Goal: Information Seeking & Learning: Learn about a topic

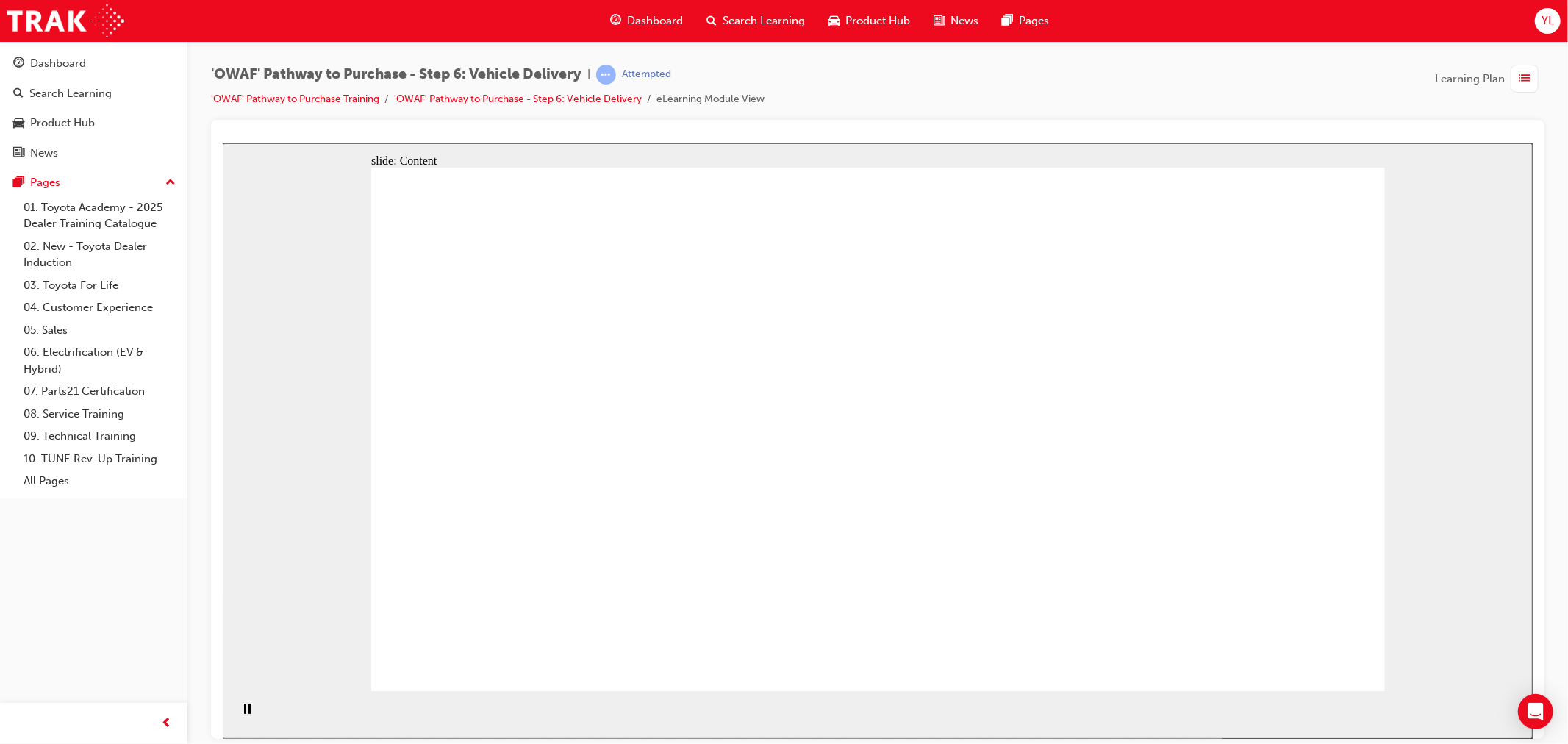
drag, startPoint x: 905, startPoint y: 389, endPoint x: 874, endPoint y: 407, distance: 35.8
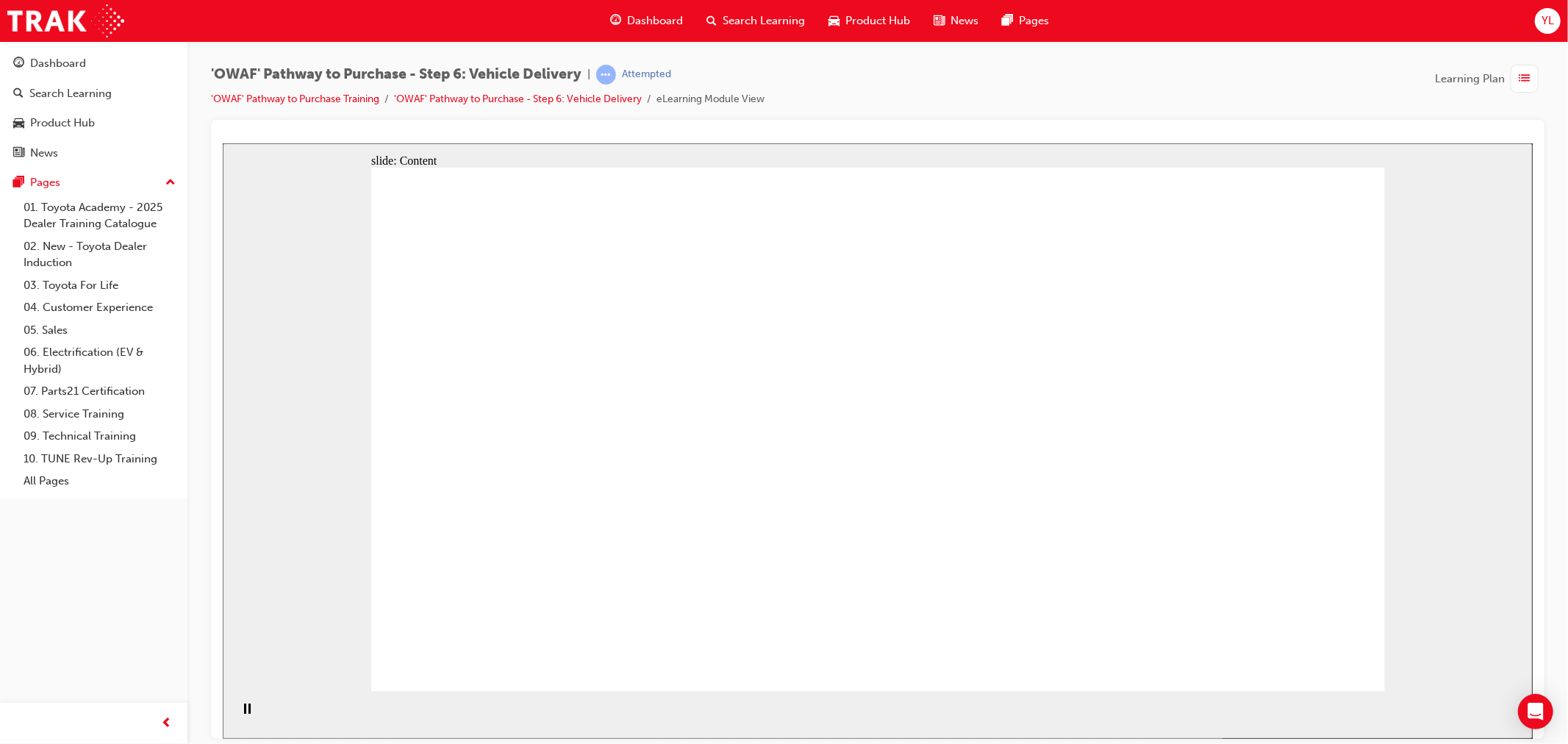
drag, startPoint x: 649, startPoint y: 331, endPoint x: 698, endPoint y: 332, distance: 49.0
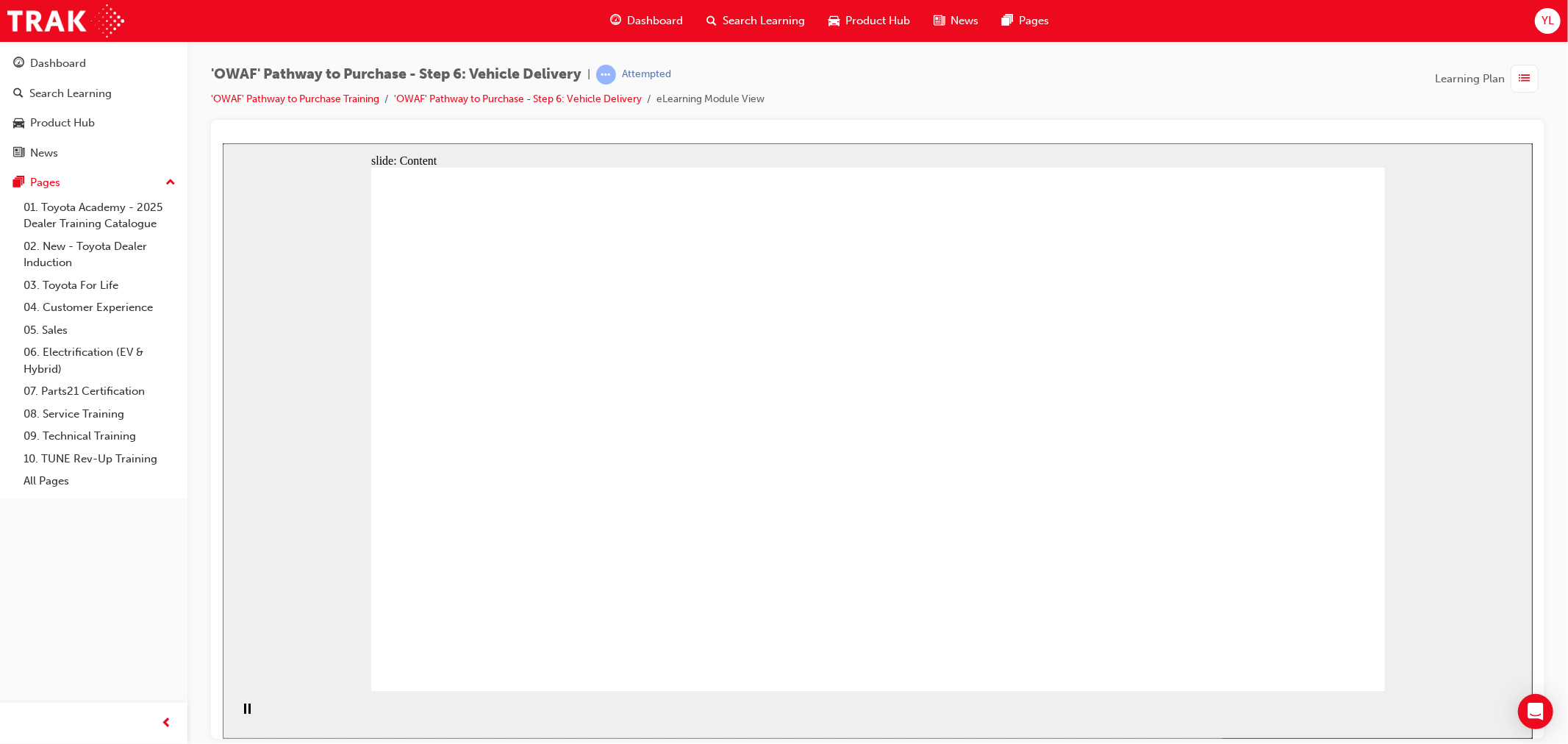
drag, startPoint x: 957, startPoint y: 334, endPoint x: 1024, endPoint y: 331, distance: 67.1
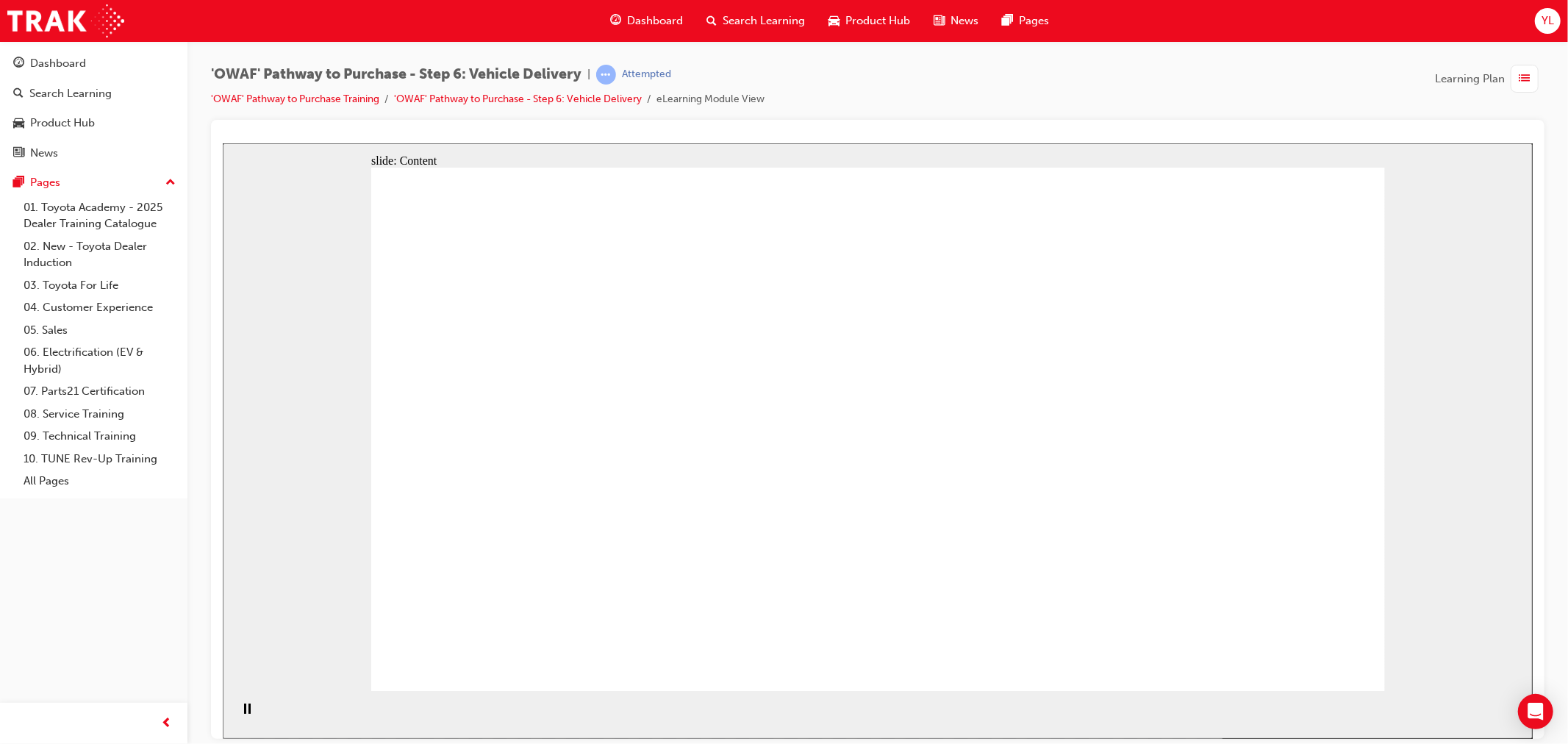
drag, startPoint x: 1312, startPoint y: 317, endPoint x: 1295, endPoint y: 312, distance: 17.7
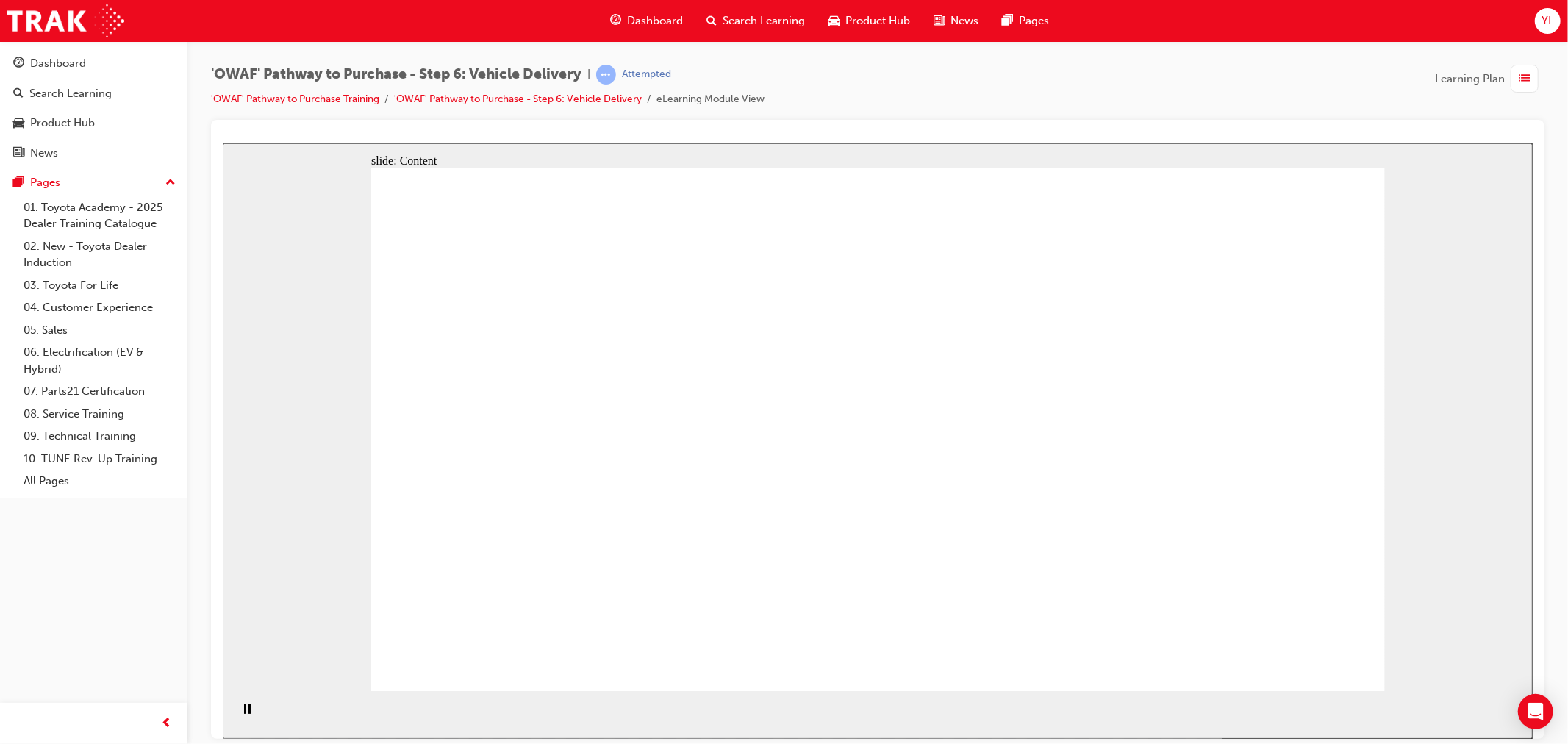
drag, startPoint x: 1324, startPoint y: 215, endPoint x: 1169, endPoint y: 228, distance: 155.5
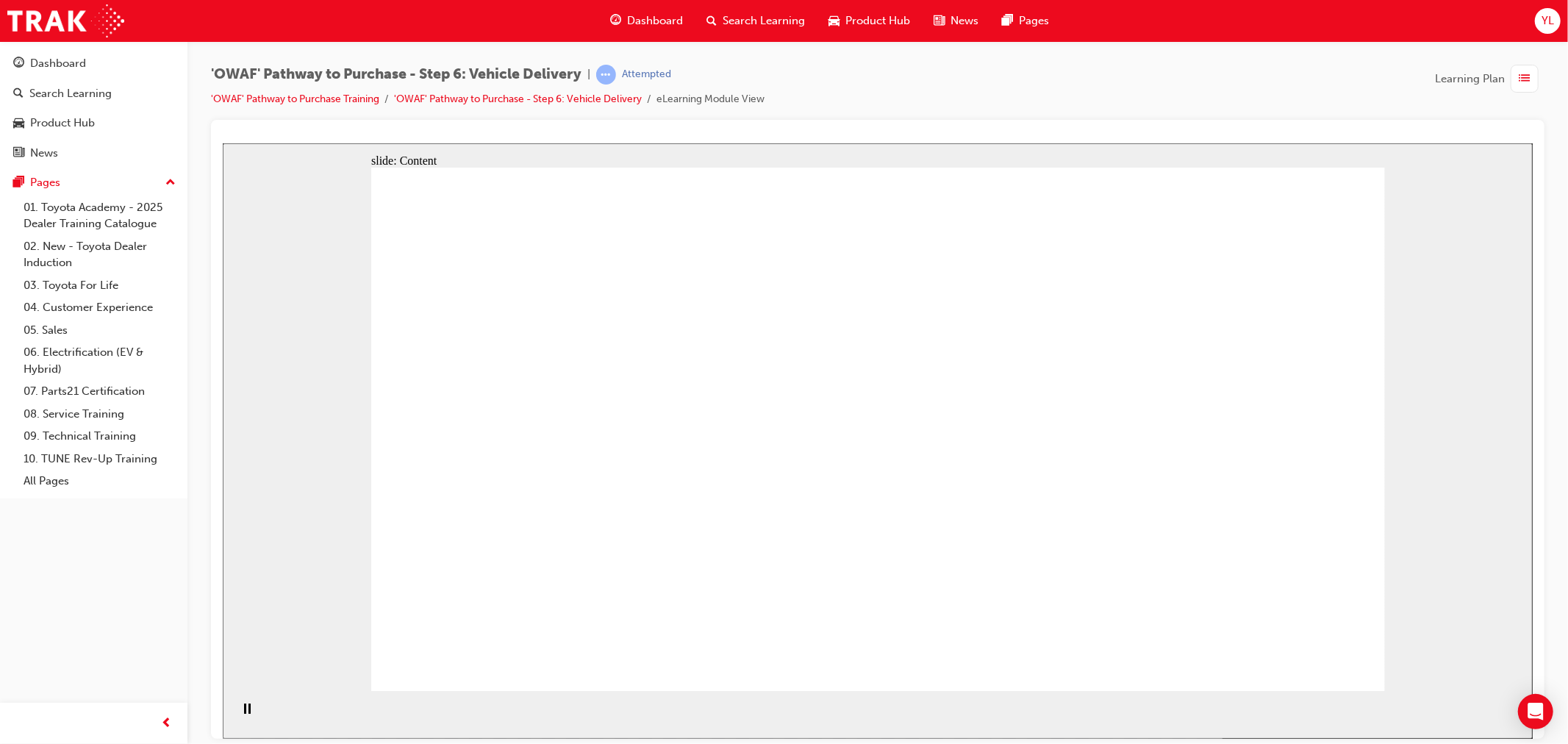
click at [241, 705] on icon "Play (Ctrl+Alt+P)" at bounding box center [246, 708] width 11 height 11
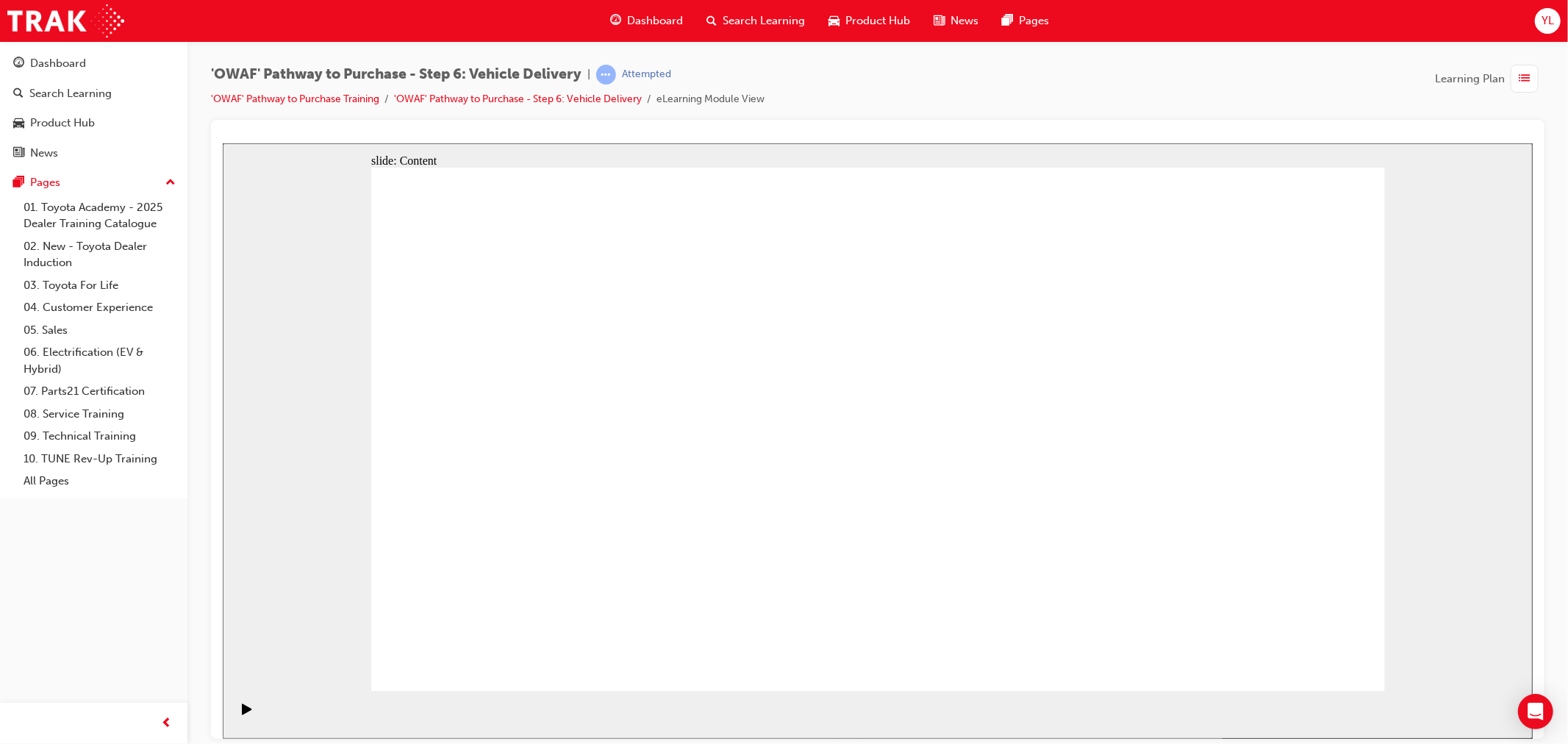
radio input "true"
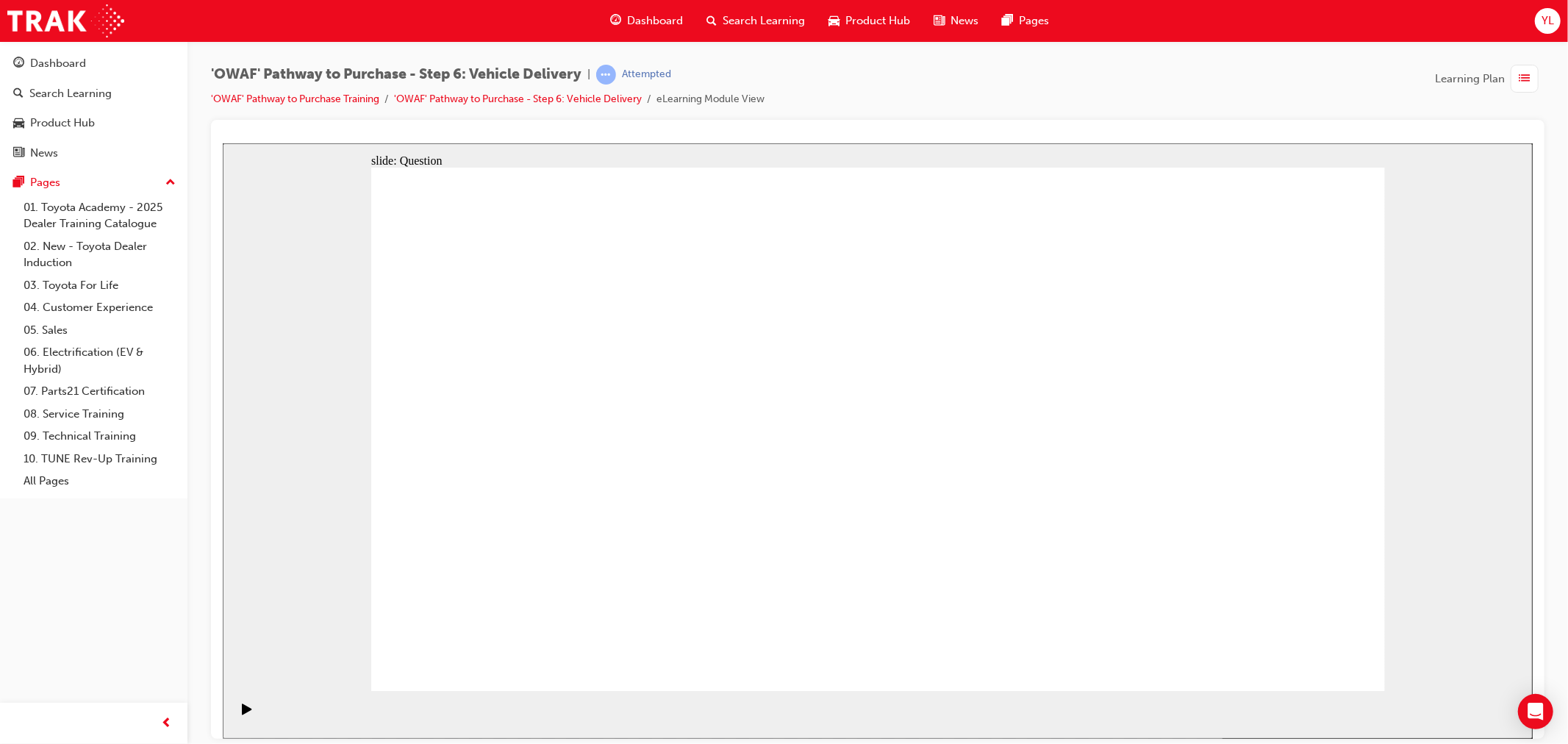
drag, startPoint x: 1092, startPoint y: 548, endPoint x: 1104, endPoint y: 381, distance: 167.4
drag, startPoint x: 1027, startPoint y: 389, endPoint x: 630, endPoint y: 450, distance: 401.7
drag, startPoint x: 894, startPoint y: 533, endPoint x: 1071, endPoint y: 368, distance: 242.0
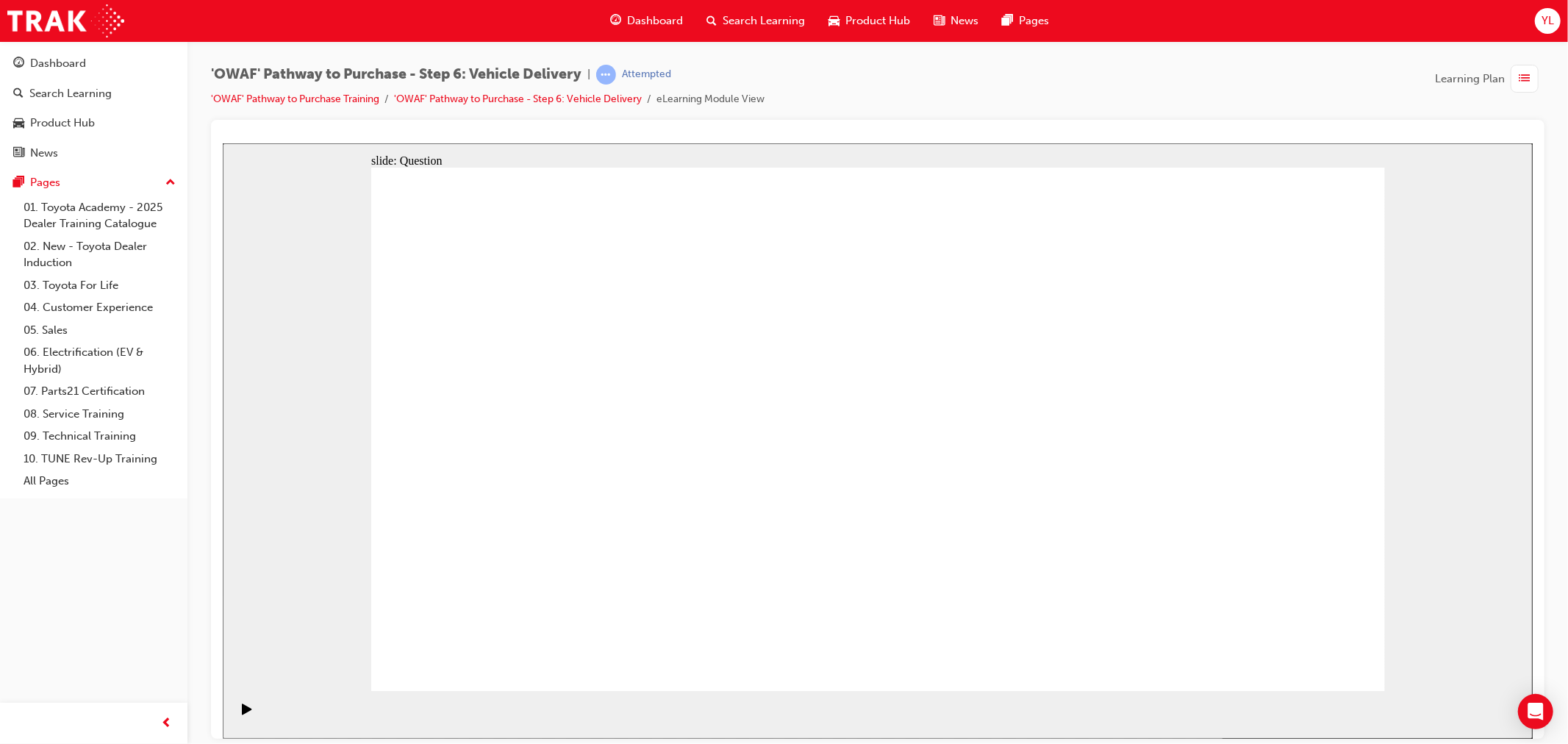
drag, startPoint x: 714, startPoint y: 605, endPoint x: 852, endPoint y: 494, distance: 177.1
drag, startPoint x: 1073, startPoint y: 595, endPoint x: 1052, endPoint y: 572, distance: 31.1
drag, startPoint x: 876, startPoint y: 593, endPoint x: 1048, endPoint y: 406, distance: 254.1
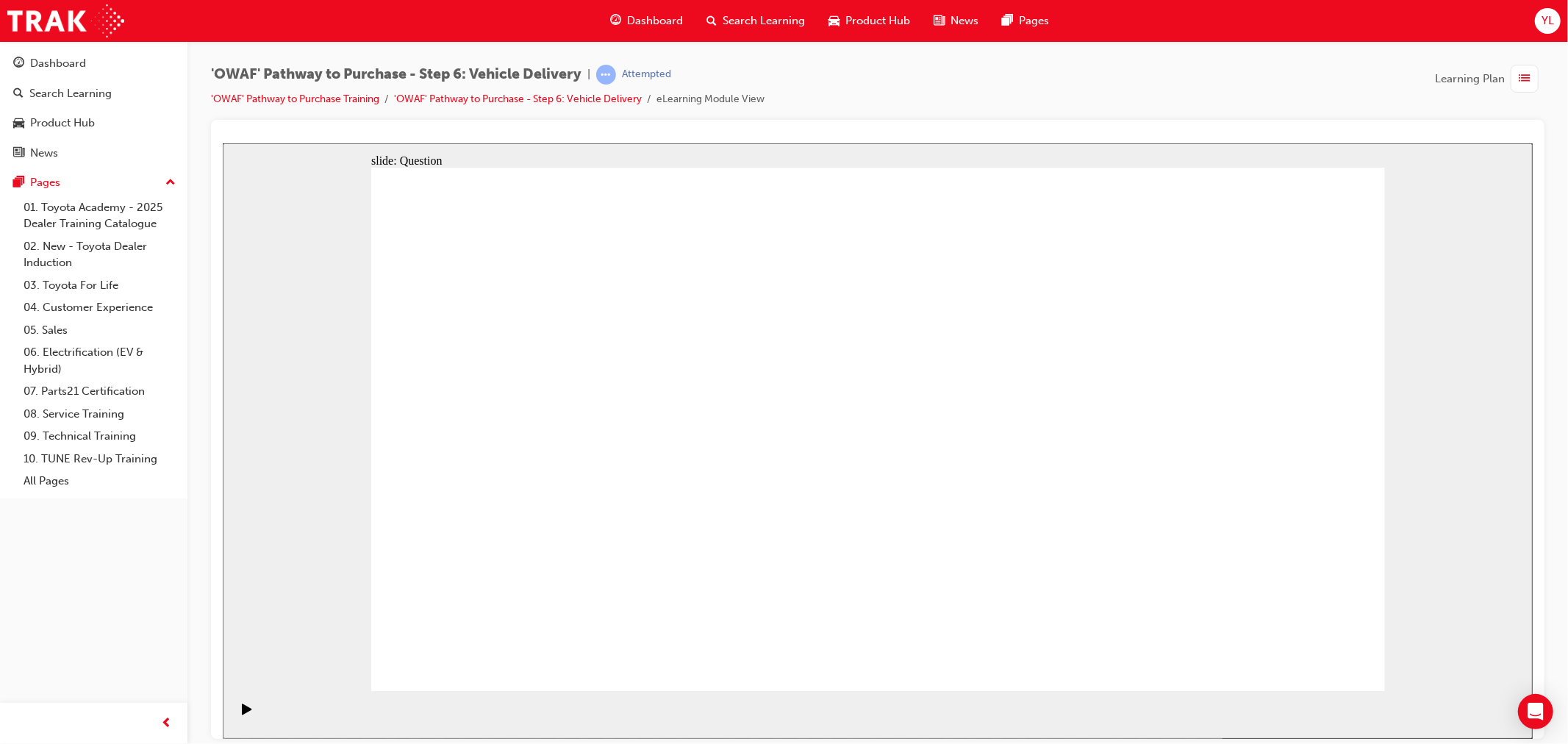
checkbox input "true"
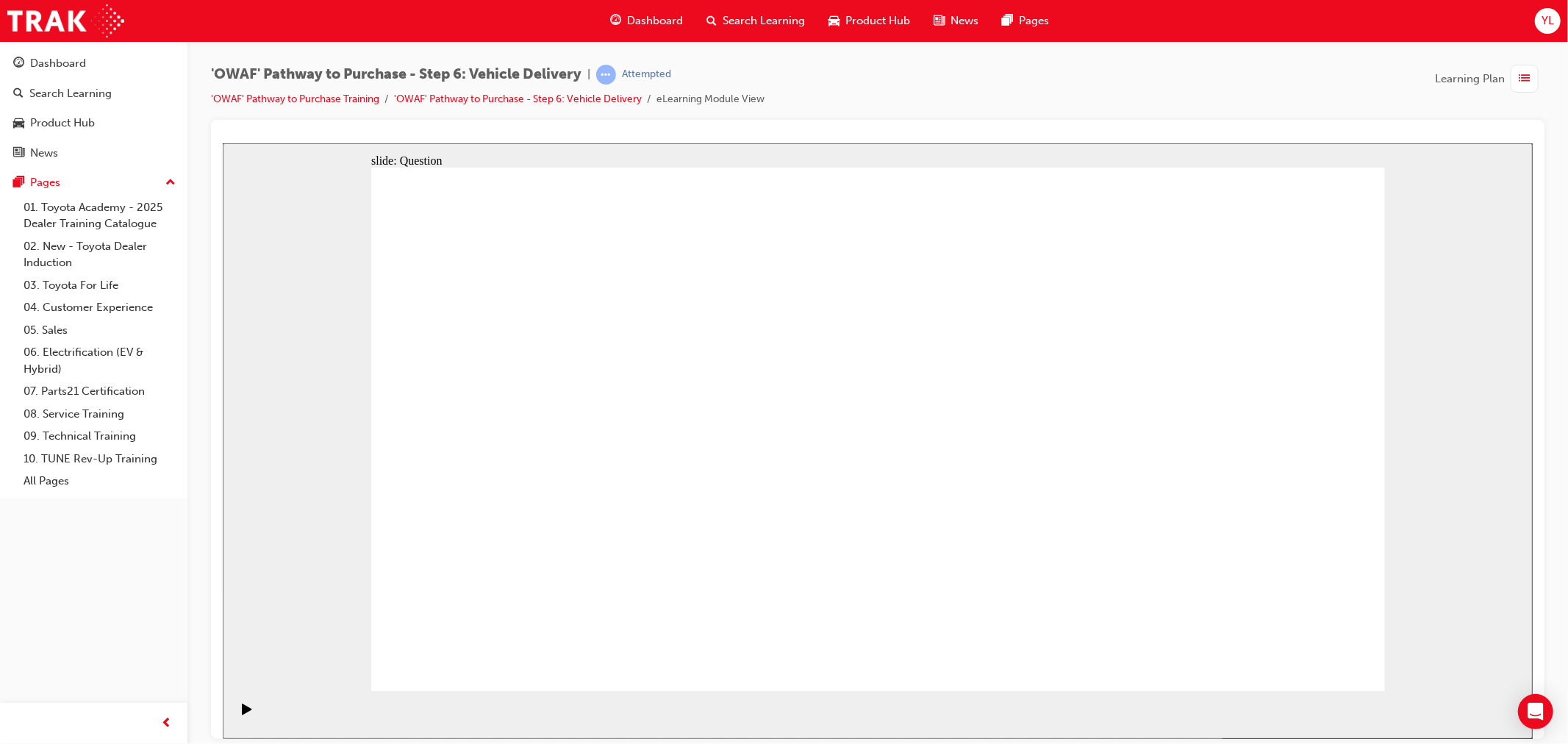
drag, startPoint x: 1264, startPoint y: 499, endPoint x: 638, endPoint y: 540, distance: 627.3
drag, startPoint x: 1239, startPoint y: 477, endPoint x: 621, endPoint y: 507, distance: 618.7
drag, startPoint x: 1253, startPoint y: 480, endPoint x: 1245, endPoint y: 480, distance: 8.0
drag, startPoint x: 1245, startPoint y: 480, endPoint x: 965, endPoint y: 551, distance: 288.9
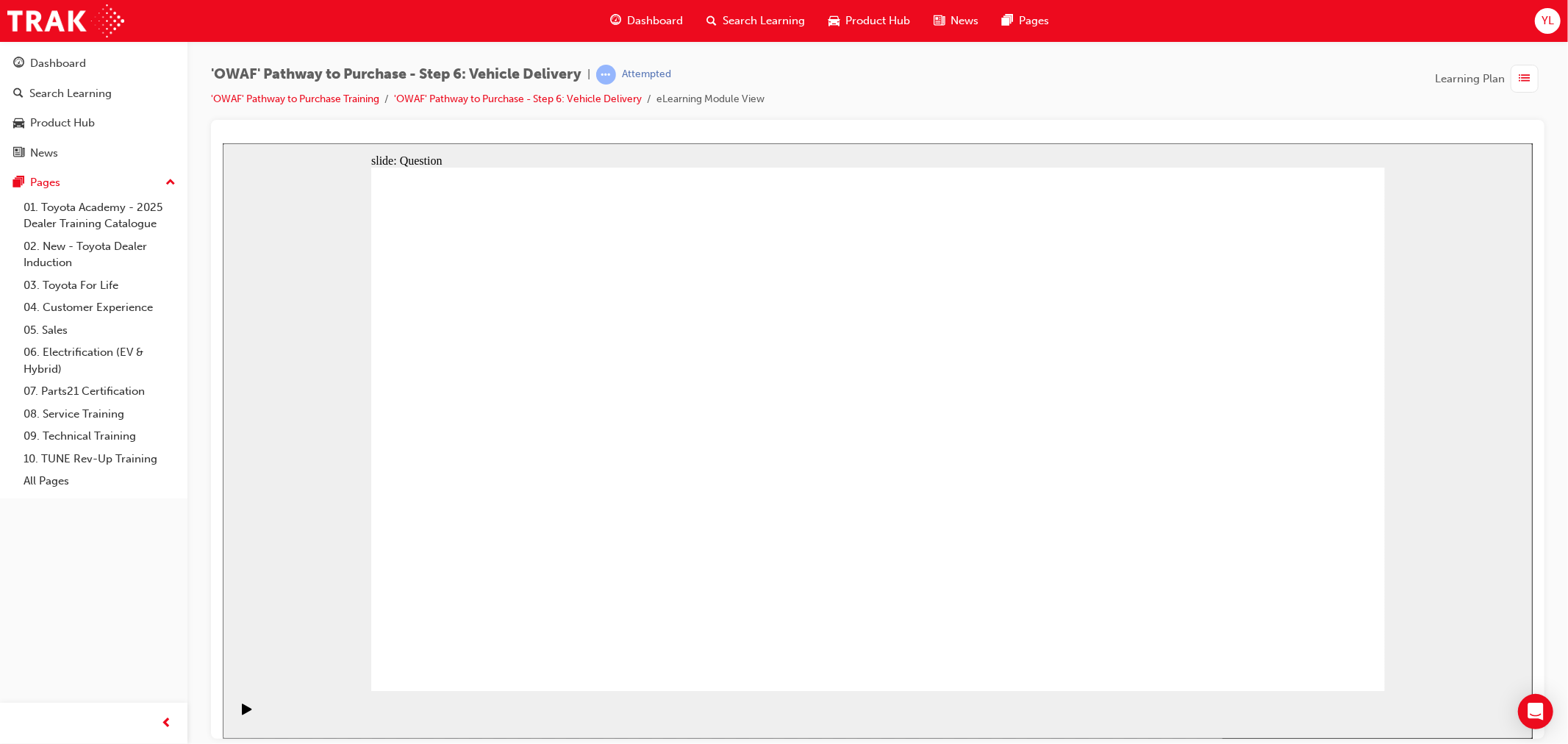
drag, startPoint x: 1203, startPoint y: 516, endPoint x: 525, endPoint y: 537, distance: 678.3
drag, startPoint x: 1170, startPoint y: 494, endPoint x: 510, endPoint y: 531, distance: 661.0
drag, startPoint x: 1191, startPoint y: 512, endPoint x: 920, endPoint y: 540, distance: 272.4
drag, startPoint x: 908, startPoint y: 529, endPoint x: 637, endPoint y: 558, distance: 272.5
drag, startPoint x: 1210, startPoint y: 506, endPoint x: 581, endPoint y: 560, distance: 631.3
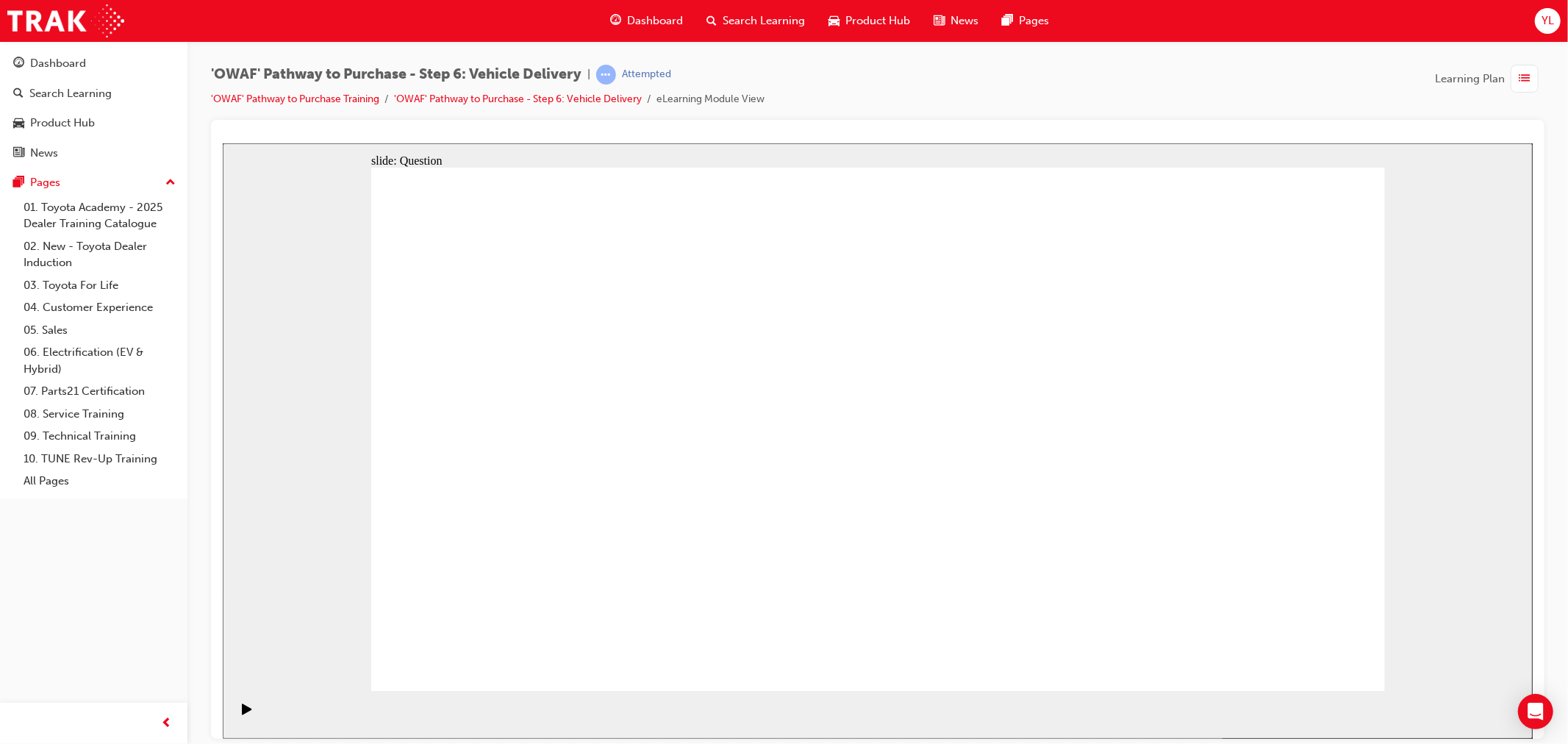
radio input "true"
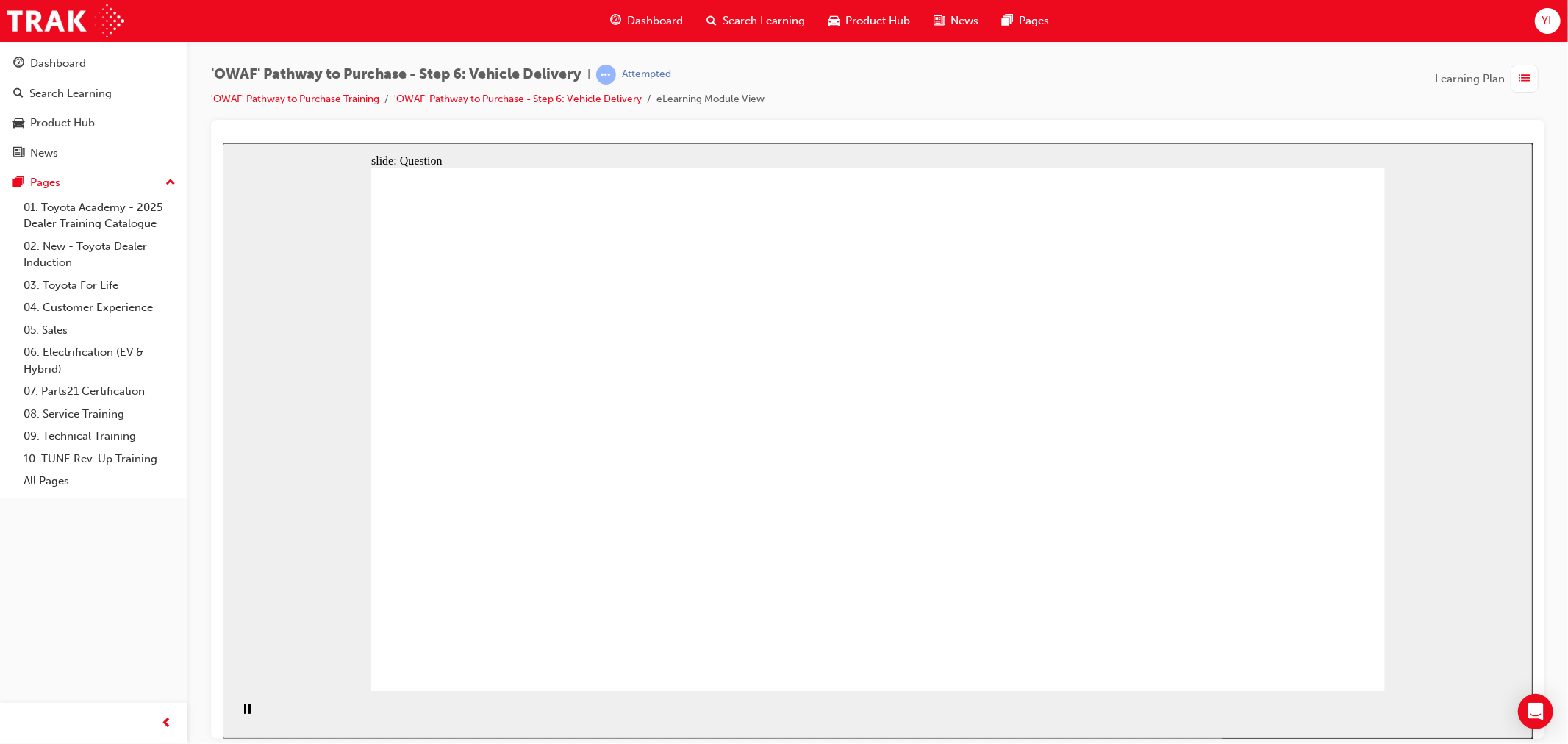
radio input "true"
drag, startPoint x: 1092, startPoint y: 614, endPoint x: 634, endPoint y: 462, distance: 482.6
drag, startPoint x: 688, startPoint y: 542, endPoint x: 725, endPoint y: 384, distance: 162.3
drag, startPoint x: 892, startPoint y: 522, endPoint x: 1083, endPoint y: 359, distance: 251.1
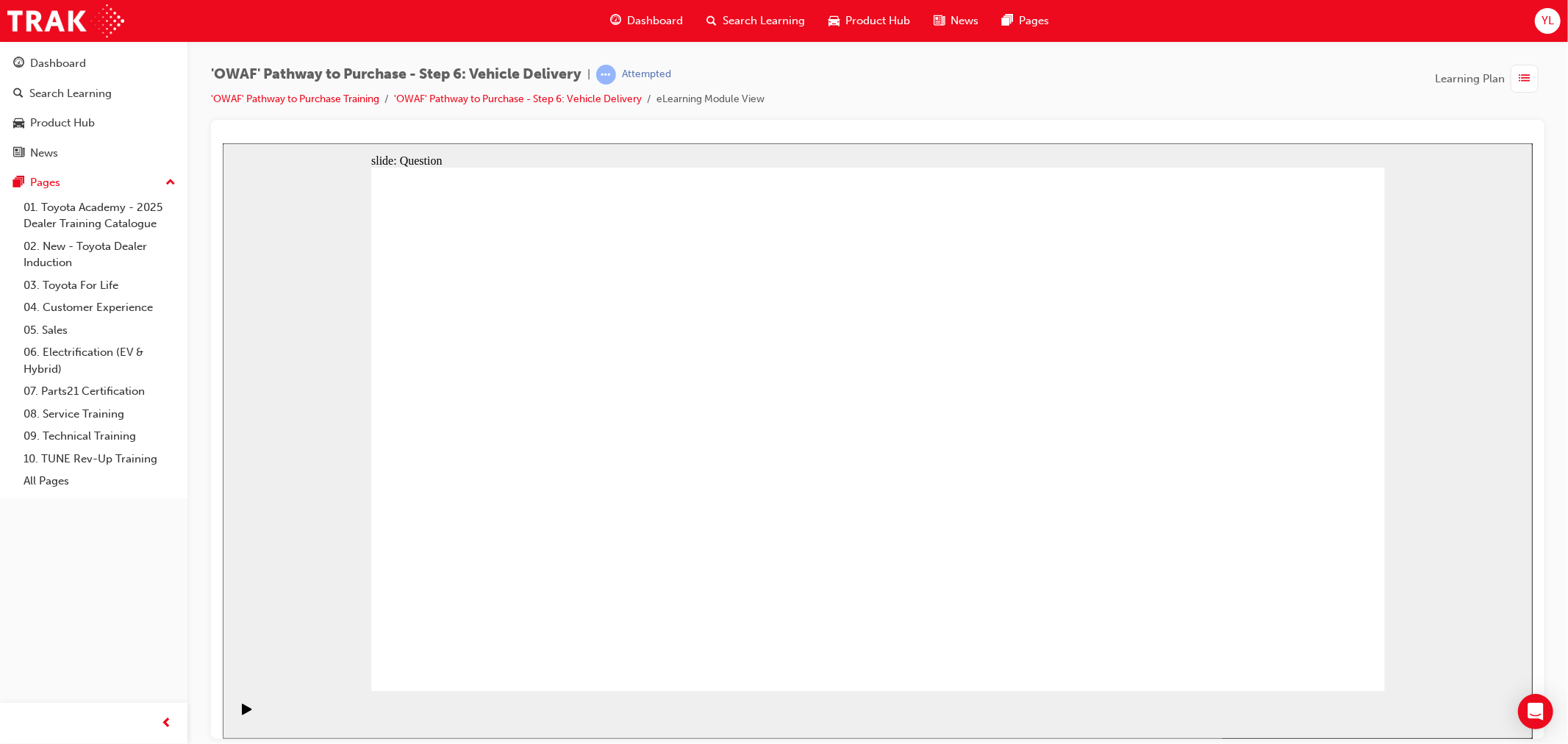
drag, startPoint x: 1026, startPoint y: 552, endPoint x: 568, endPoint y: 455, distance: 468.2
checkbox input "true"
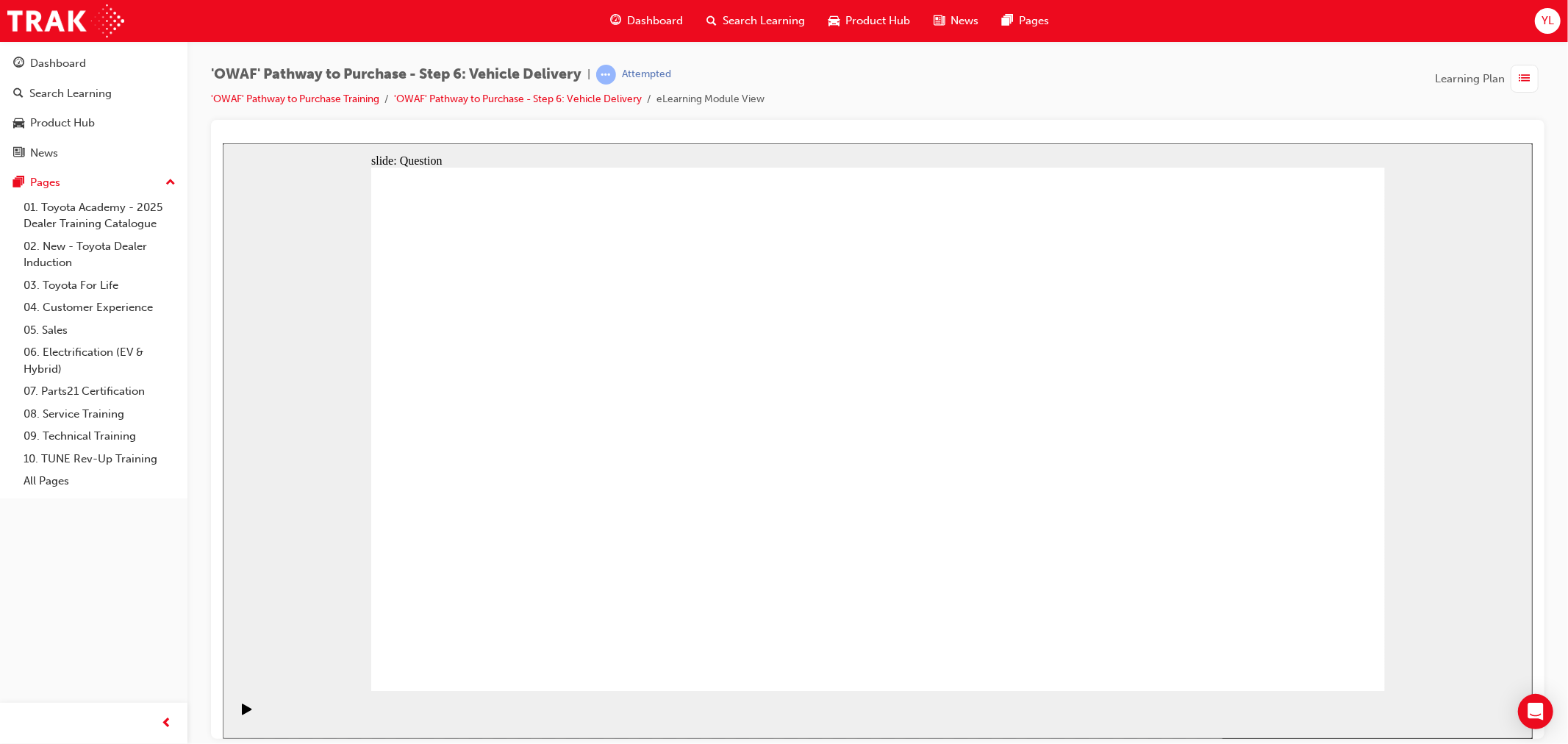
checkbox input "true"
drag, startPoint x: 1259, startPoint y: 450, endPoint x: 731, endPoint y: 487, distance: 529.3
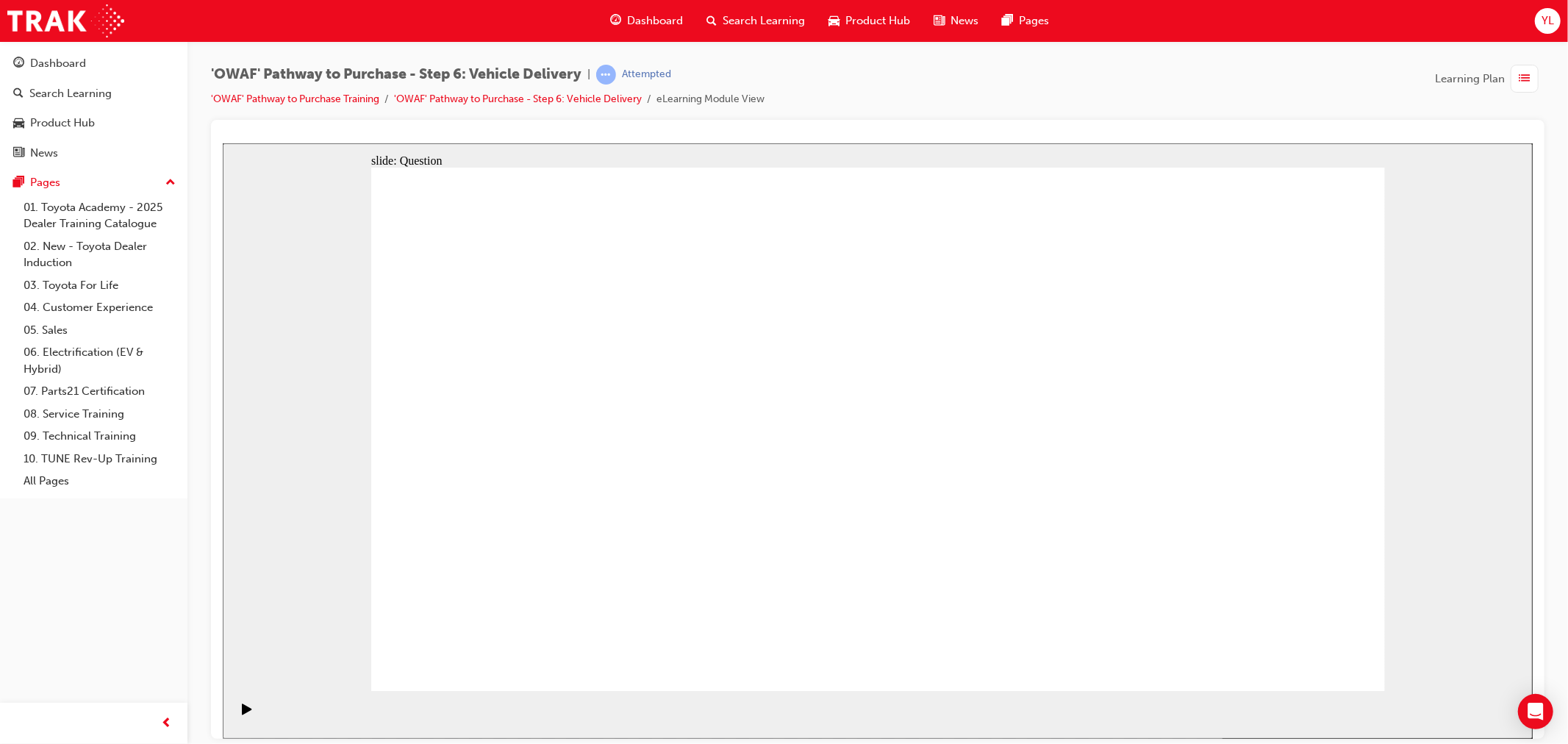
drag, startPoint x: 1156, startPoint y: 475, endPoint x: 533, endPoint y: 501, distance: 623.5
drag, startPoint x: 1203, startPoint y: 465, endPoint x: 870, endPoint y: 507, distance: 335.6
drag, startPoint x: 1296, startPoint y: 447, endPoint x: 828, endPoint y: 503, distance: 471.3
drag, startPoint x: 1251, startPoint y: 446, endPoint x: 625, endPoint y: 491, distance: 627.6
drag, startPoint x: 1234, startPoint y: 470, endPoint x: 899, endPoint y: 538, distance: 341.8
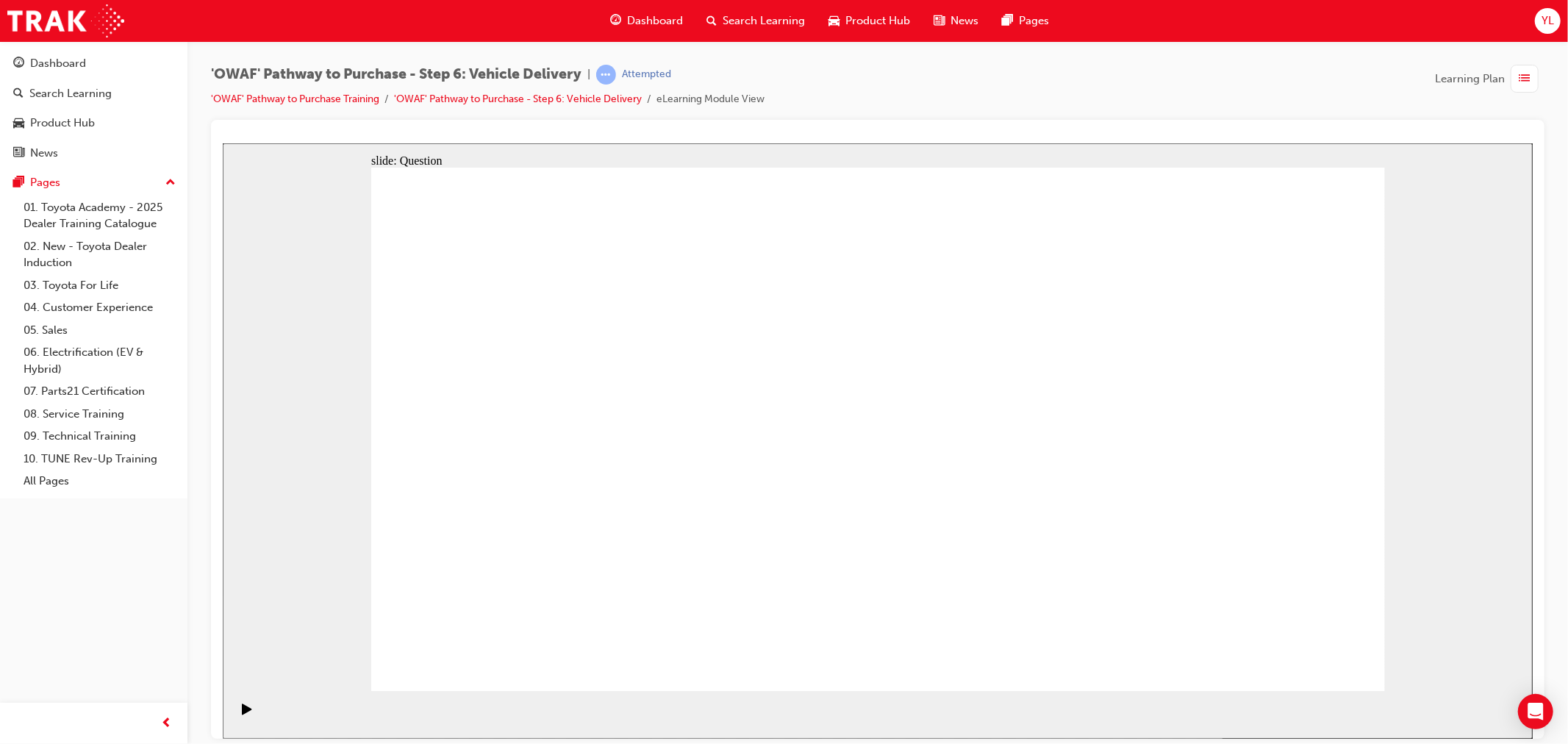
drag, startPoint x: 1236, startPoint y: 496, endPoint x: 564, endPoint y: 520, distance: 672.4
drag, startPoint x: 1252, startPoint y: 508, endPoint x: 651, endPoint y: 577, distance: 604.9
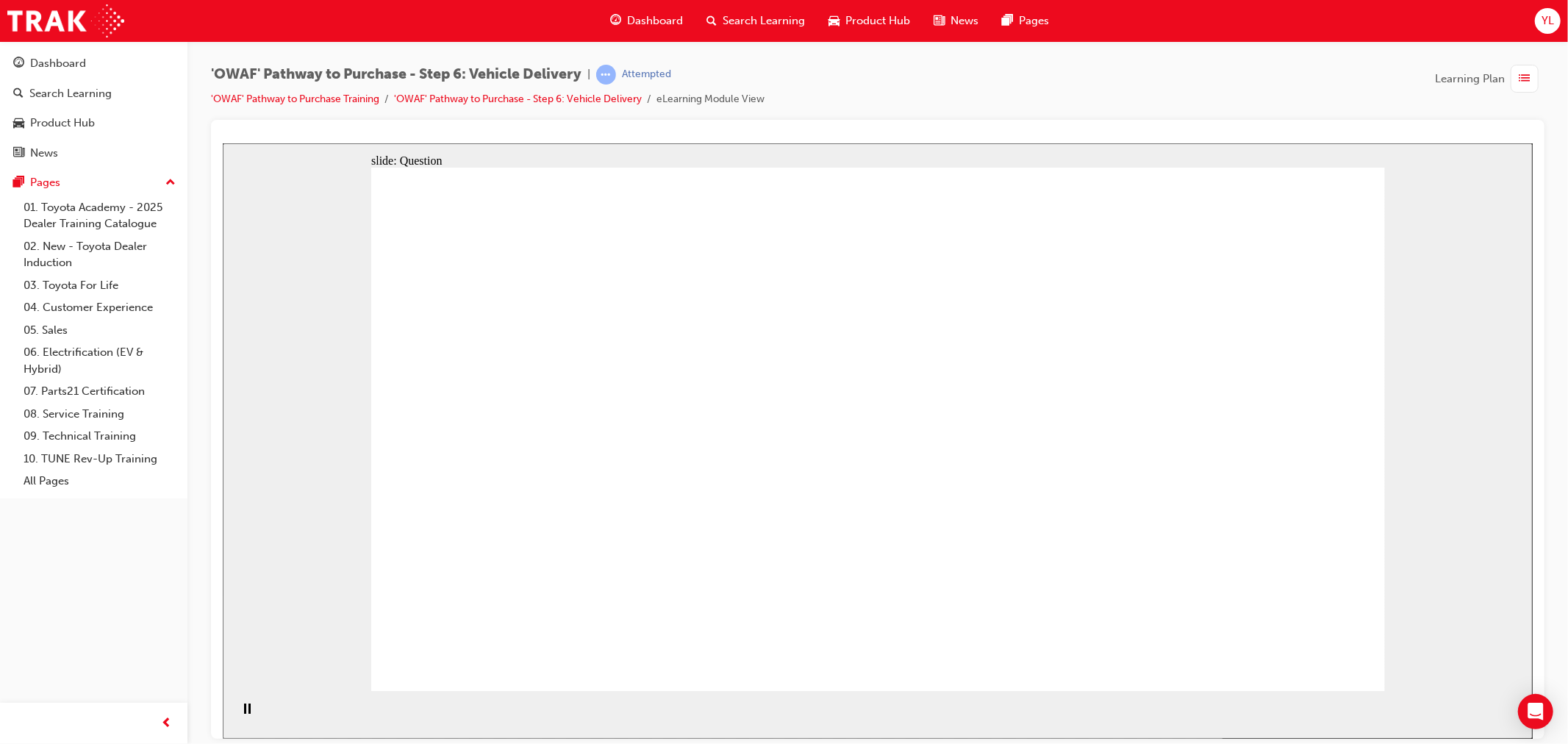
radio input "true"
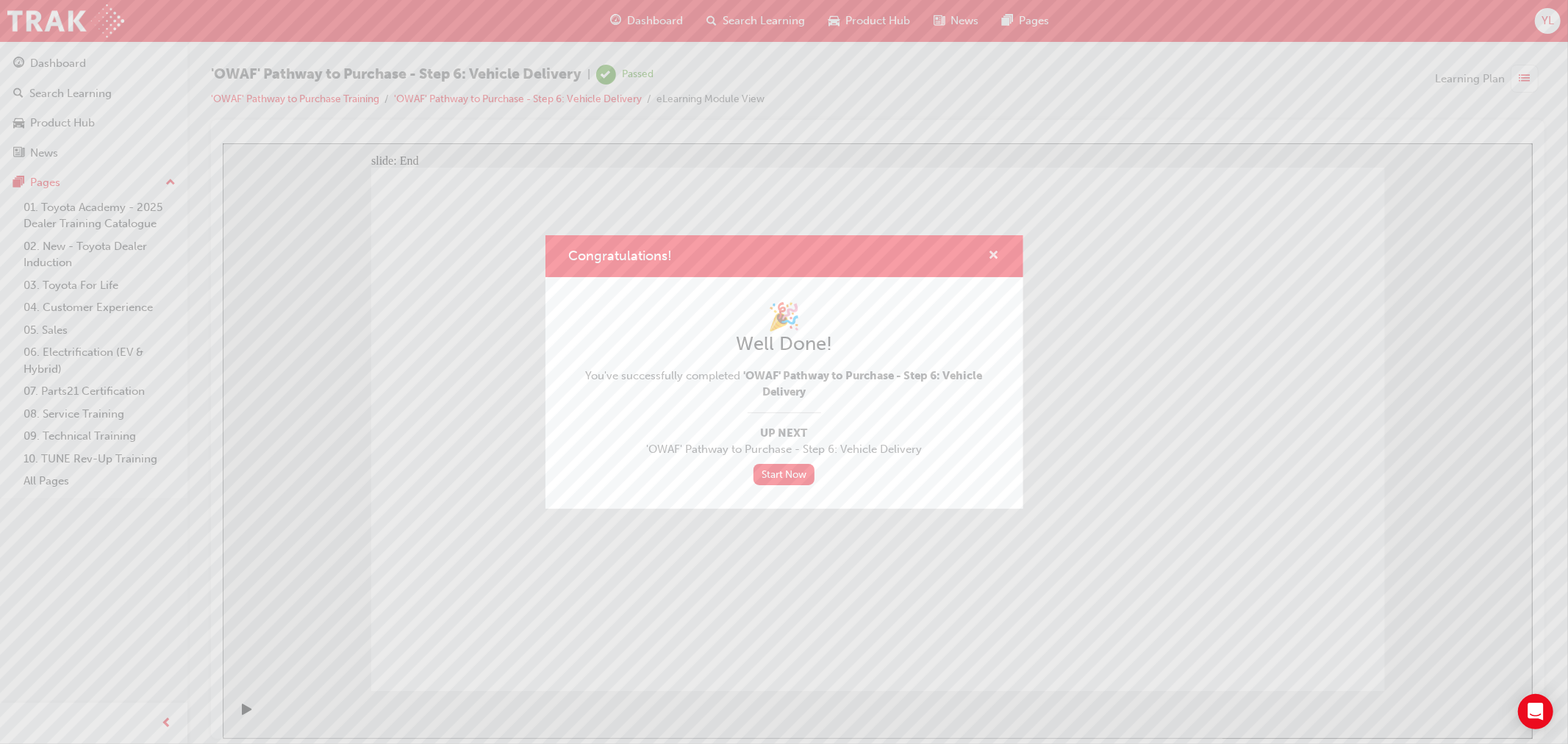
click at [993, 254] on span "cross-icon" at bounding box center [995, 256] width 11 height 13
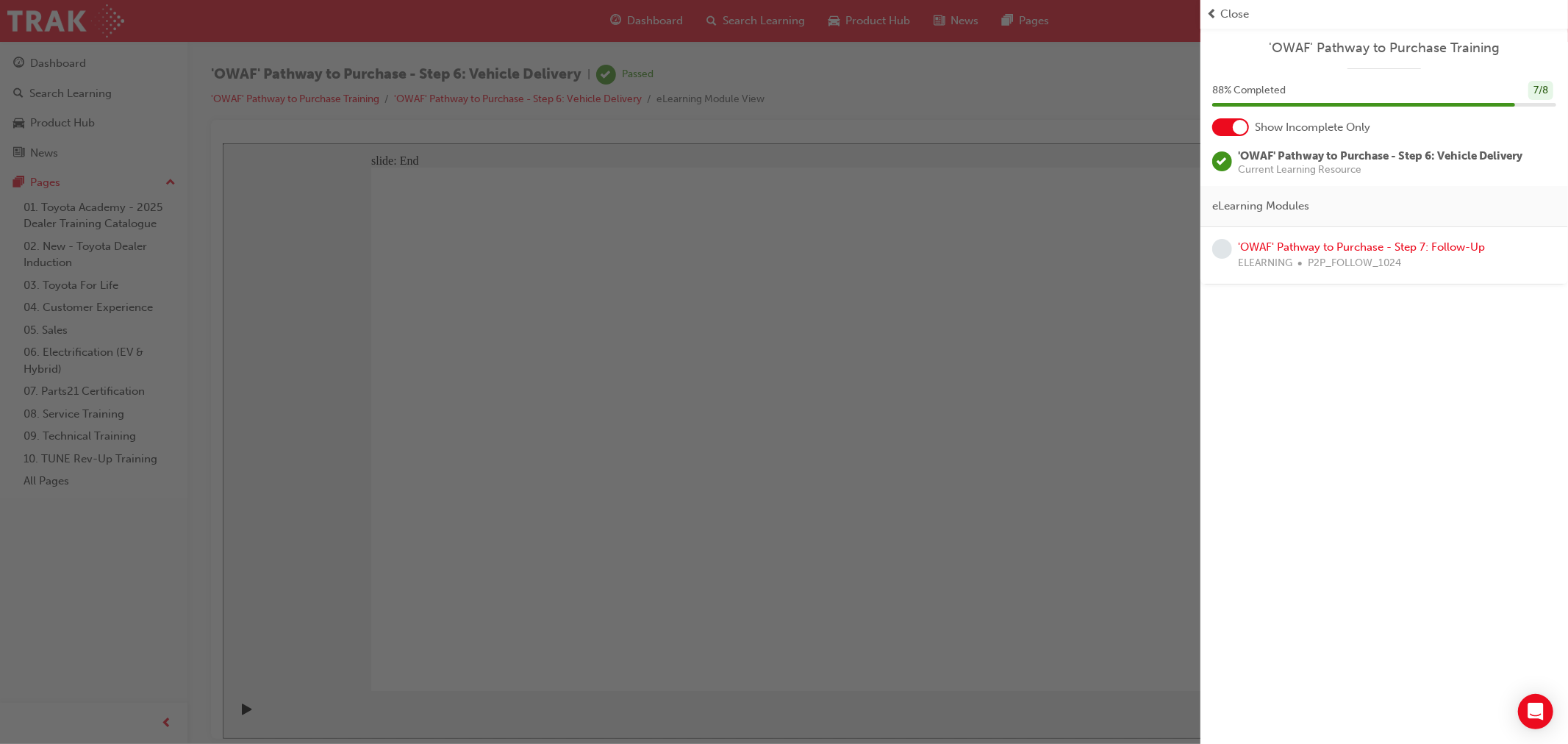
click at [89, 66] on div "button" at bounding box center [600, 372] width 1200 height 744
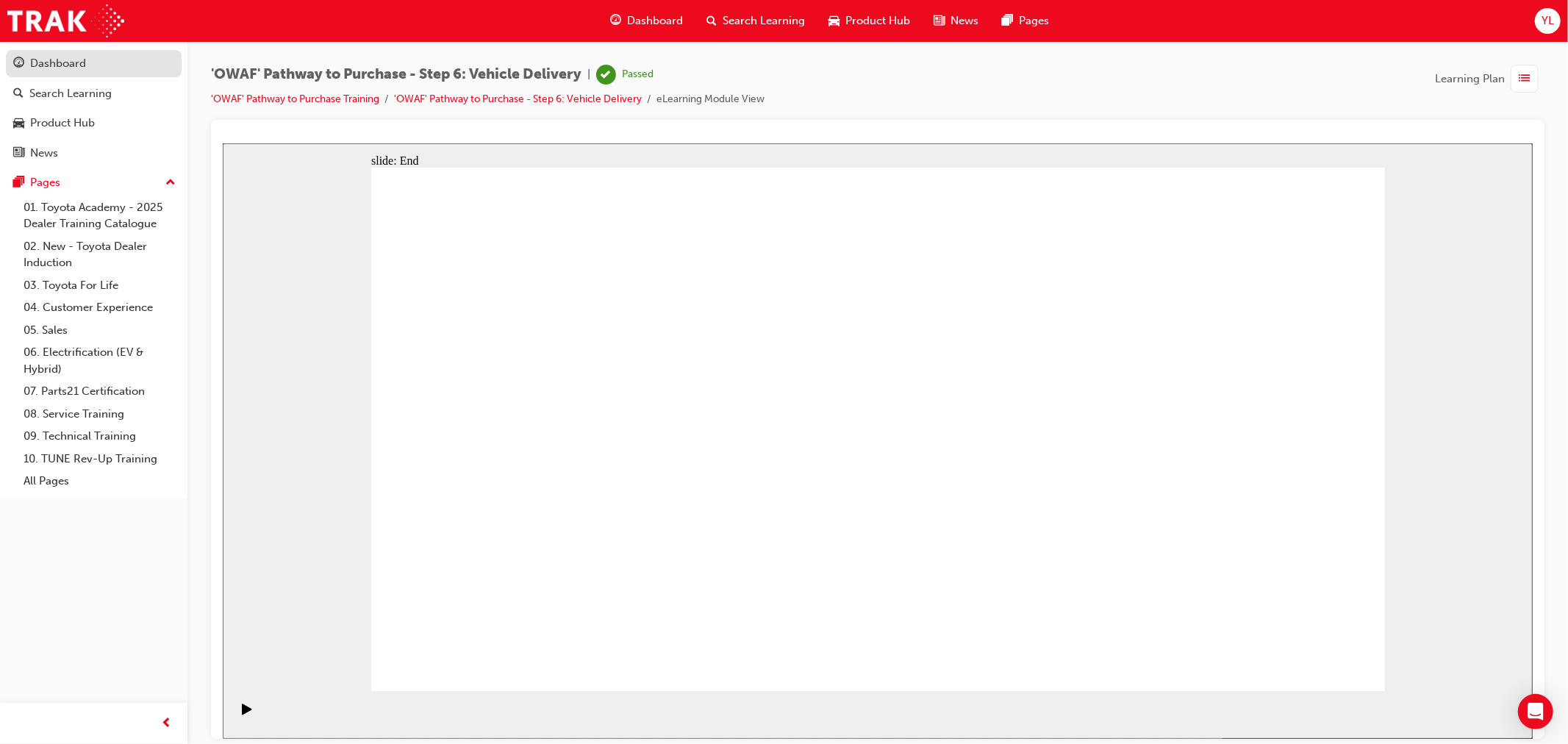
click at [75, 65] on div "Dashboard" at bounding box center [58, 63] width 56 height 17
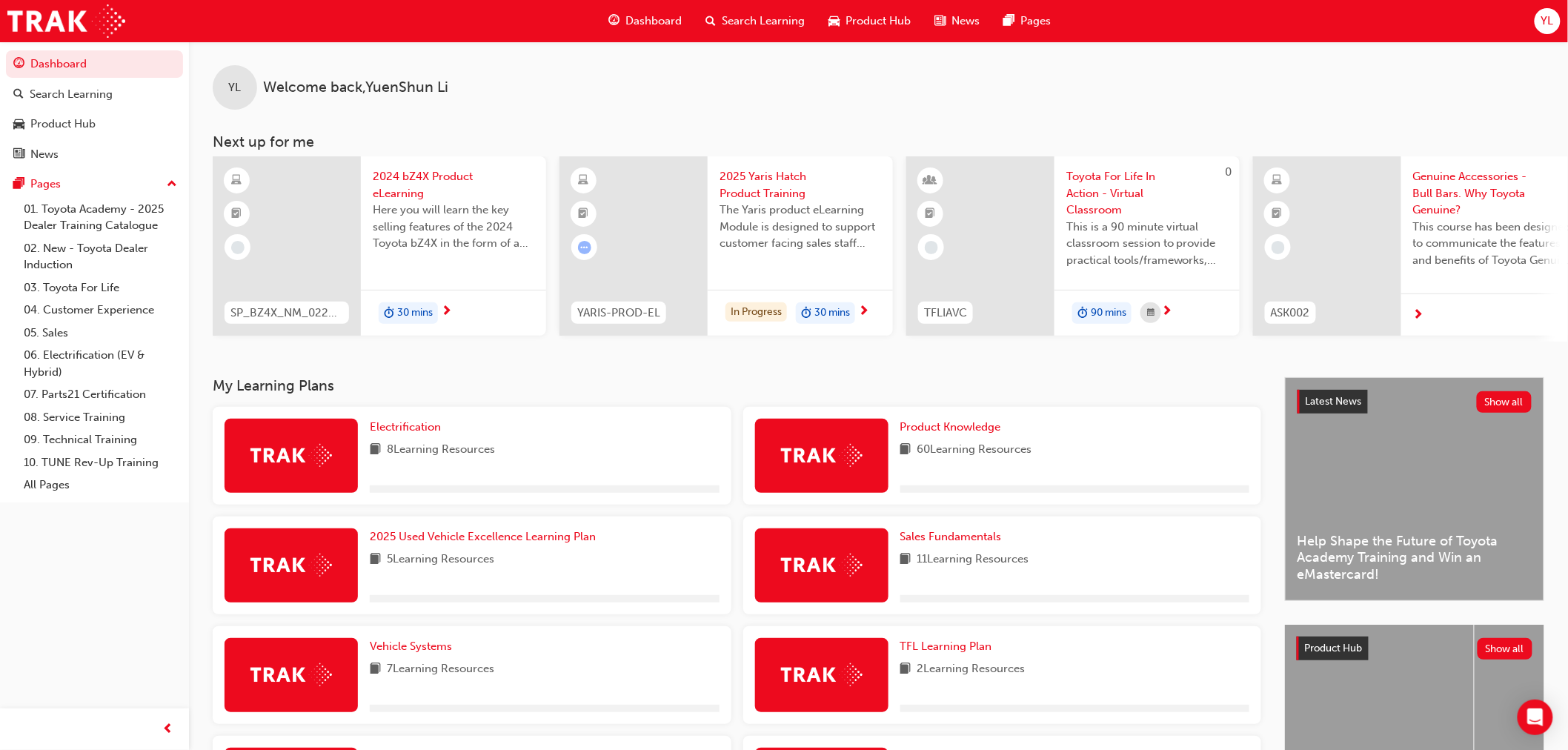
scroll to position [270, 0]
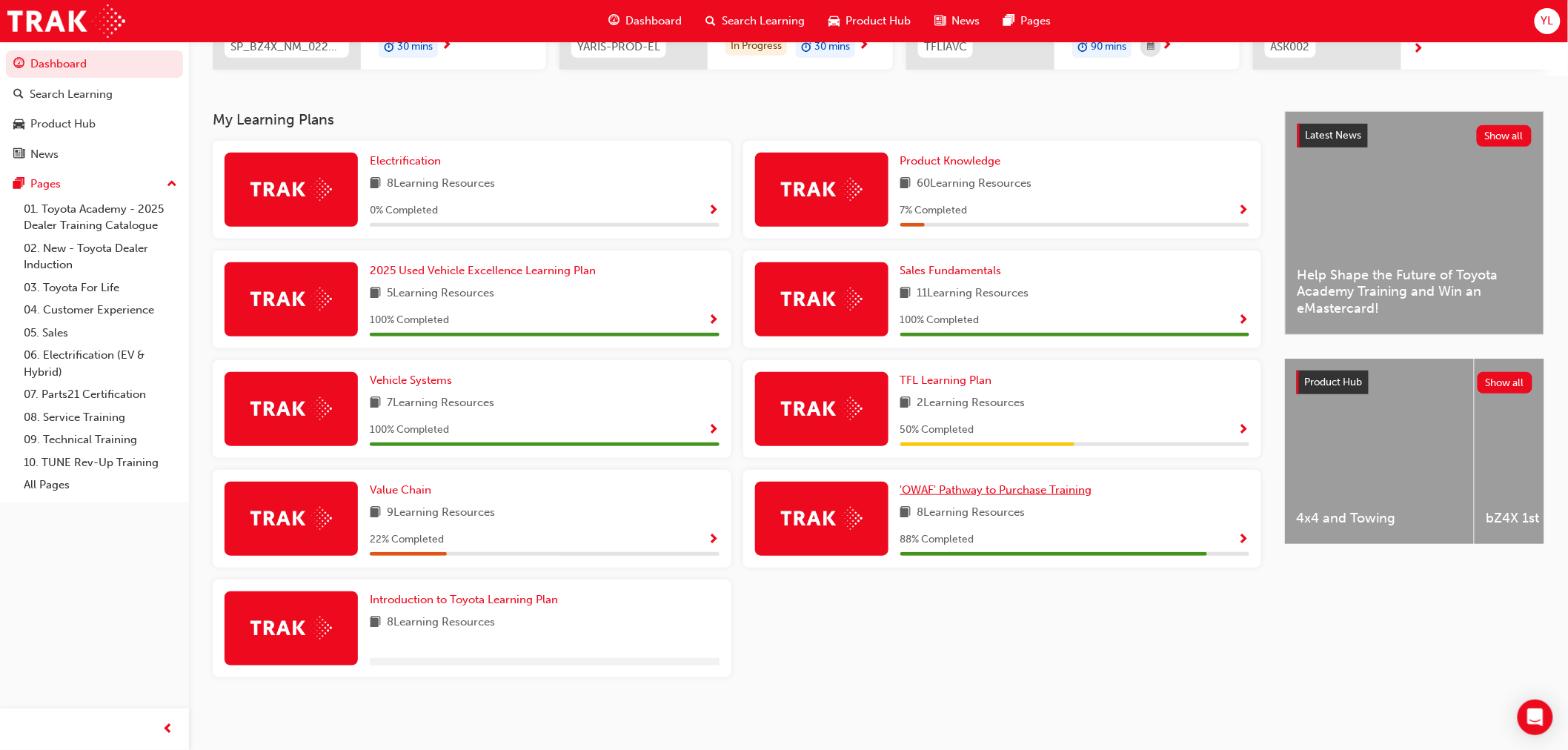
click at [1021, 485] on span "'OWAF' Pathway to Purchase Training" at bounding box center [996, 489] width 192 height 13
